Goal: Transaction & Acquisition: Purchase product/service

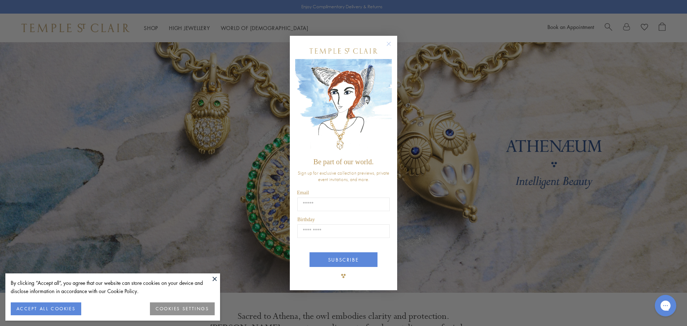
click at [388, 42] on circle "Close dialog" at bounding box center [389, 43] width 9 height 9
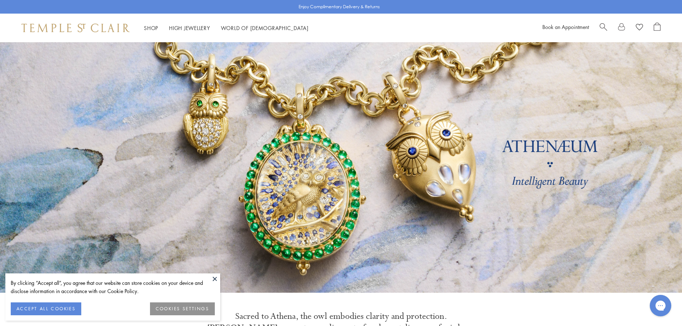
click at [604, 29] on span "Search" at bounding box center [604, 27] width 8 height 8
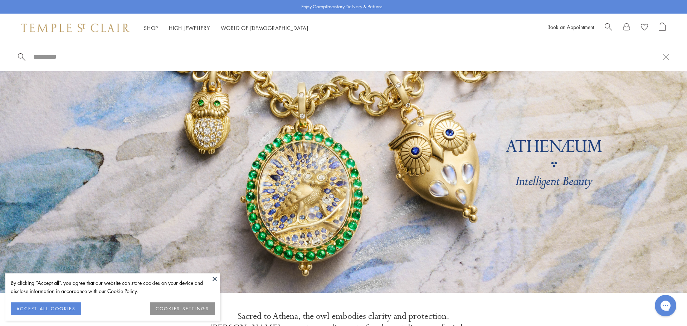
click at [215, 280] on button at bounding box center [214, 279] width 11 height 11
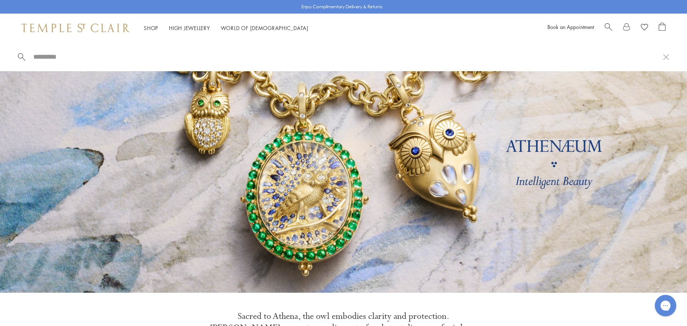
click at [112, 69] on link "Amulets" at bounding box center [146, 70] width 89 height 8
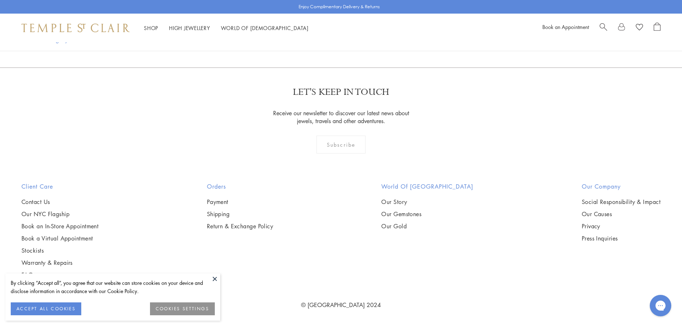
scroll to position [1862, 0]
click at [0, 0] on img at bounding box center [0, 0] width 0 height 0
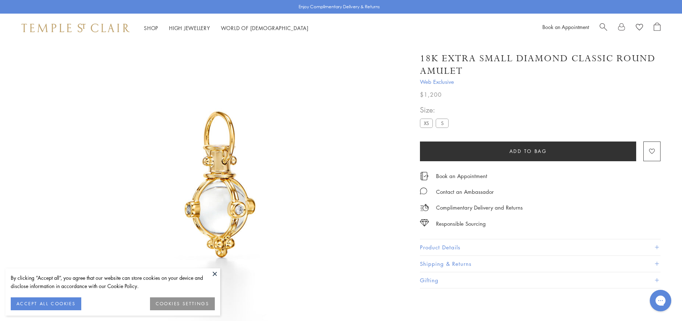
scroll to position [42, 0]
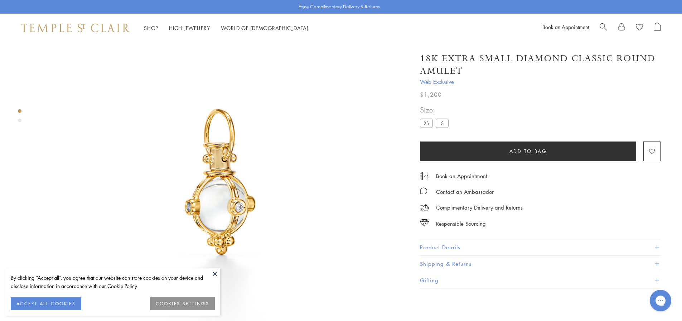
click at [658, 245] on span at bounding box center [657, 247] width 4 height 4
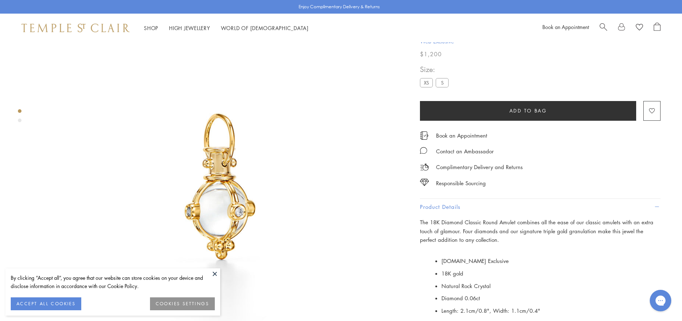
scroll to position [6, 0]
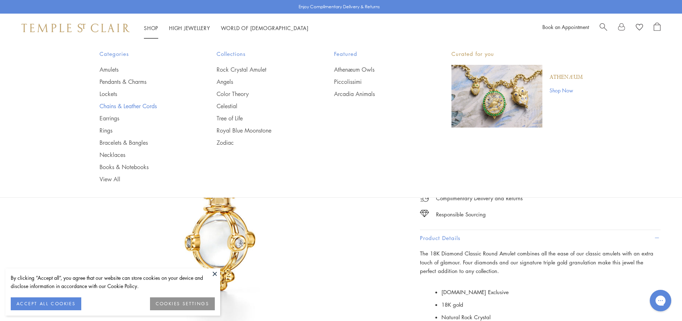
click at [108, 105] on link "Chains & Leather Cords" at bounding box center [144, 106] width 89 height 8
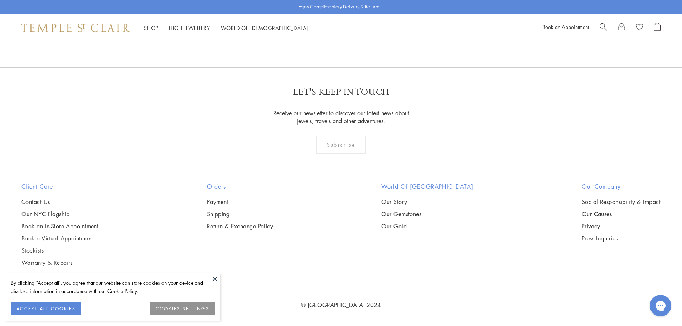
scroll to position [1146, 0]
click at [0, 0] on img at bounding box center [0, 0] width 0 height 0
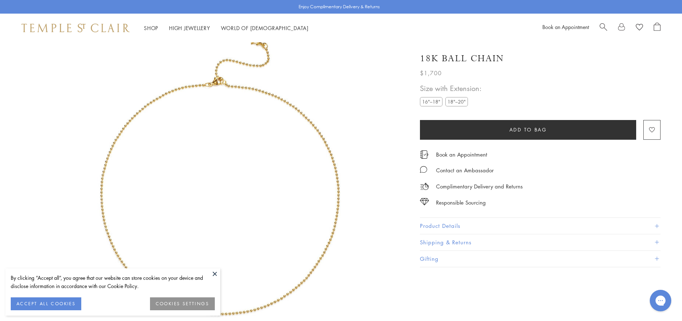
scroll to position [42, 0]
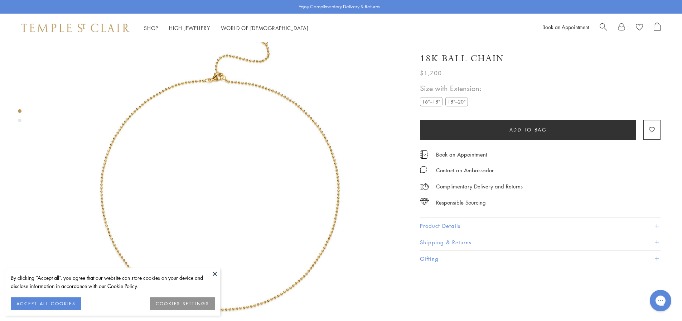
click at [455, 100] on label "18"–20"" at bounding box center [456, 101] width 23 height 9
click at [424, 102] on label "16"–18"" at bounding box center [431, 101] width 23 height 9
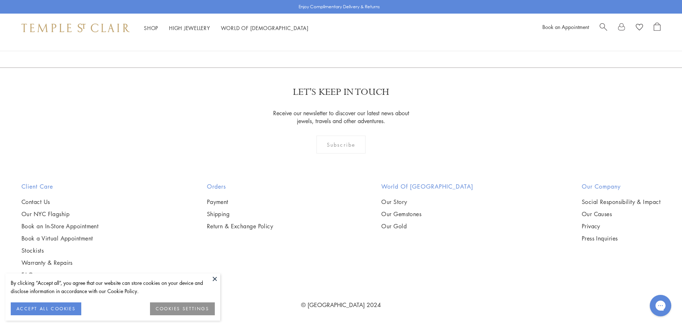
click at [0, 0] on img at bounding box center [0, 0] width 0 height 0
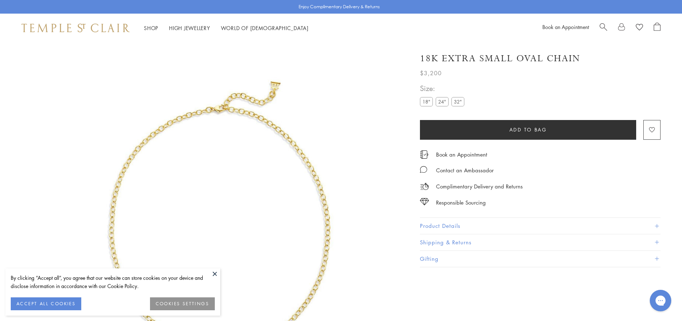
scroll to position [42, 0]
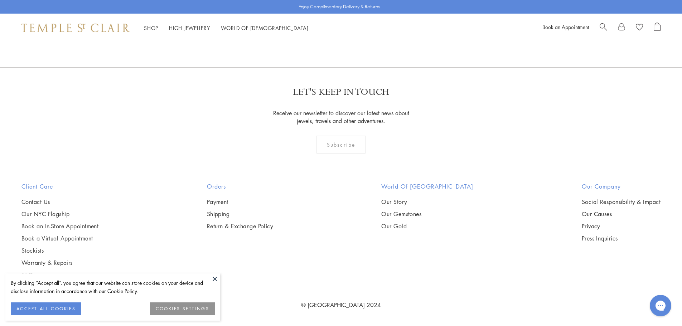
scroll to position [1074, 0]
click at [0, 0] on img at bounding box center [0, 0] width 0 height 0
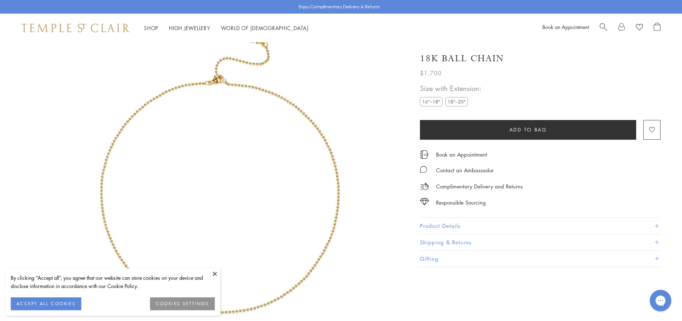
scroll to position [42, 0]
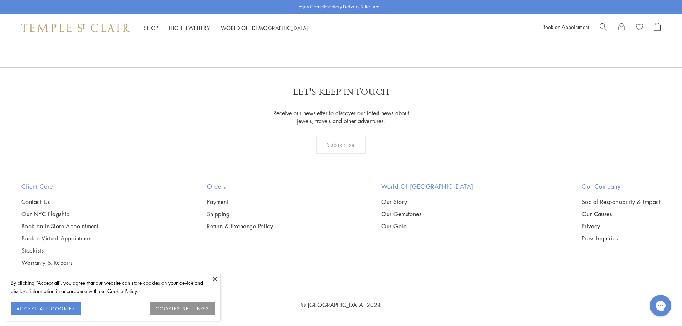
scroll to position [680, 0]
drag, startPoint x: 410, startPoint y: 131, endPoint x: 382, endPoint y: 177, distance: 54.2
click at [0, 0] on img at bounding box center [0, 0] width 0 height 0
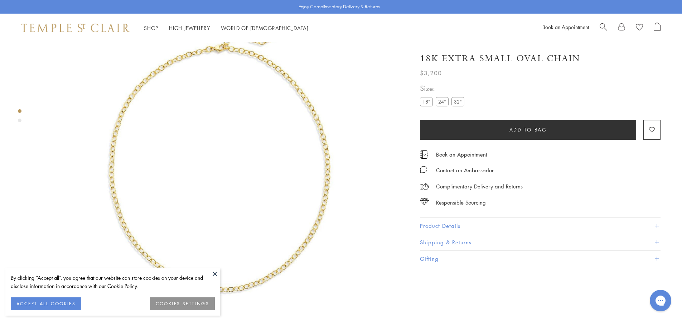
scroll to position [78, 0]
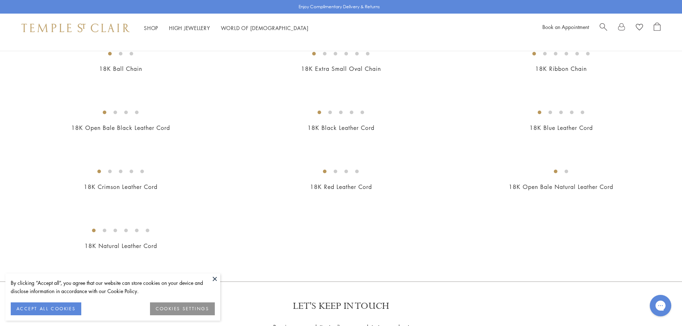
scroll to position [358, 0]
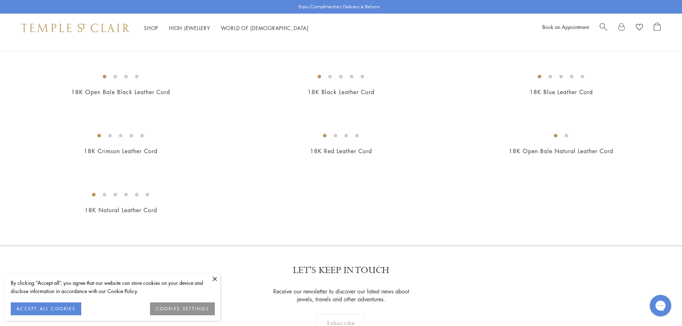
click at [0, 0] on img at bounding box center [0, 0] width 0 height 0
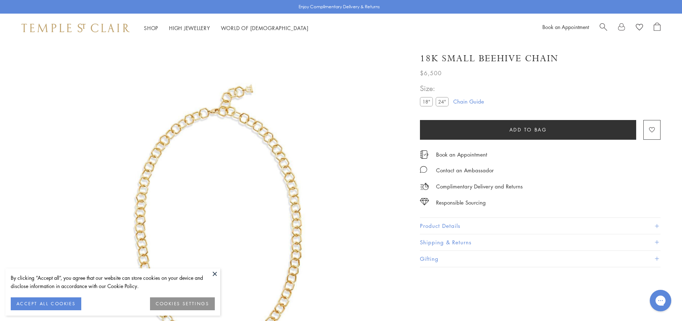
scroll to position [42, 0]
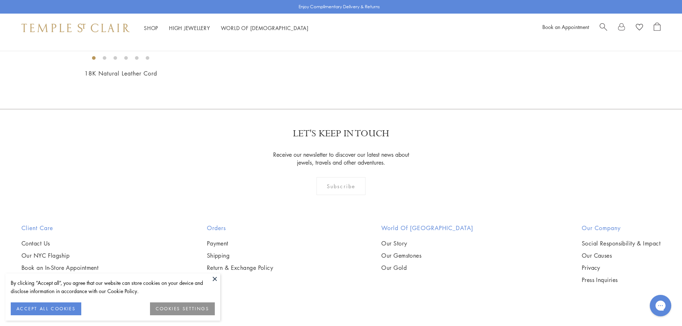
scroll to position [500, 0]
